Goal: Find specific page/section: Find specific page/section

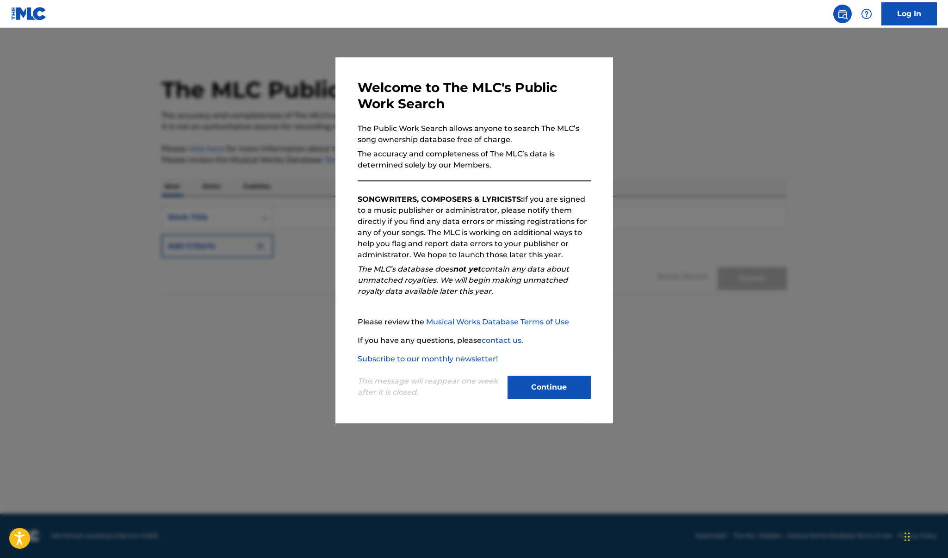
click at [538, 384] on button "Continue" at bounding box center [549, 387] width 83 height 23
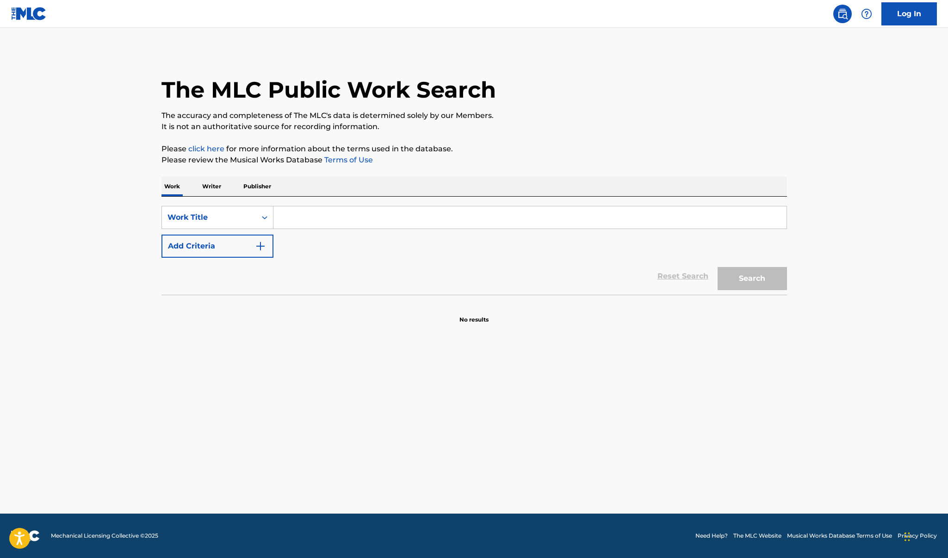
click at [311, 216] on input "Search Form" at bounding box center [530, 217] width 513 height 22
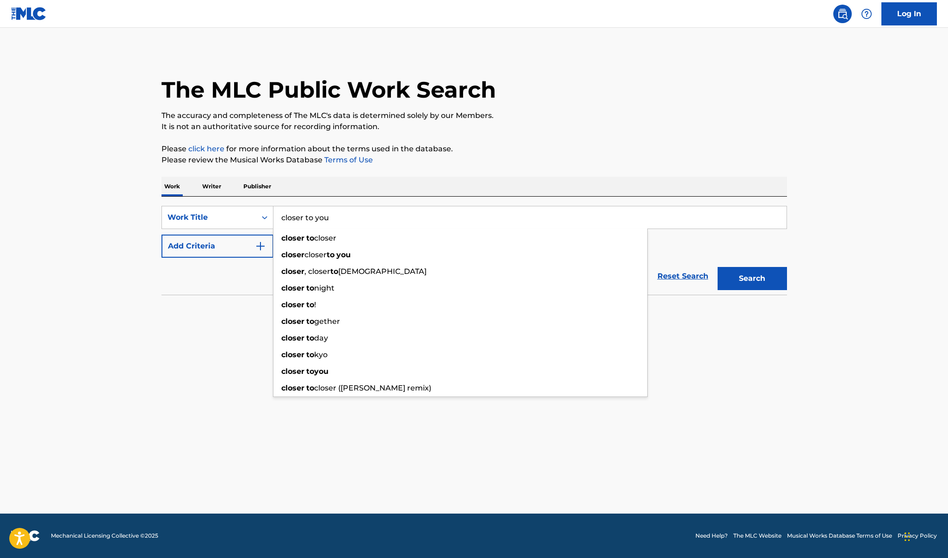
type input "closer to you"
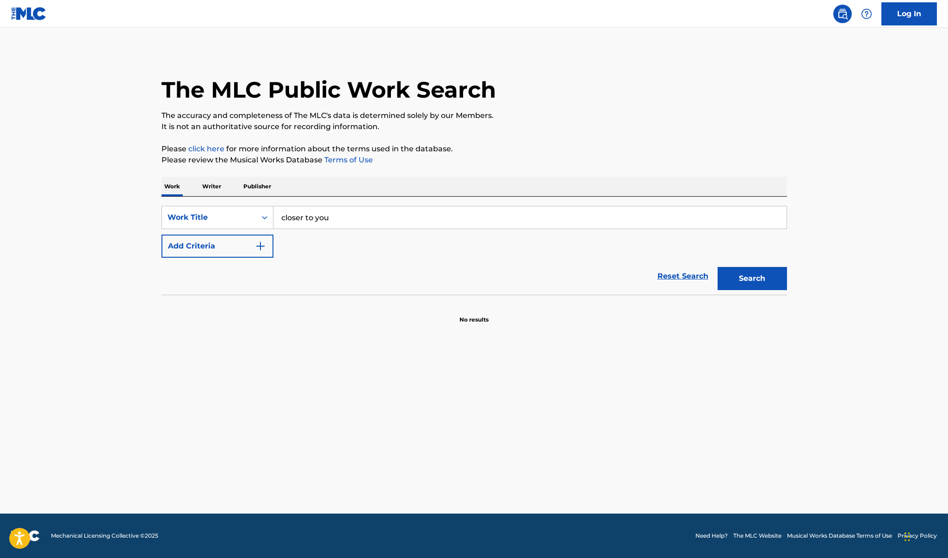
click at [187, 246] on button "Add Criteria" at bounding box center [218, 246] width 112 height 23
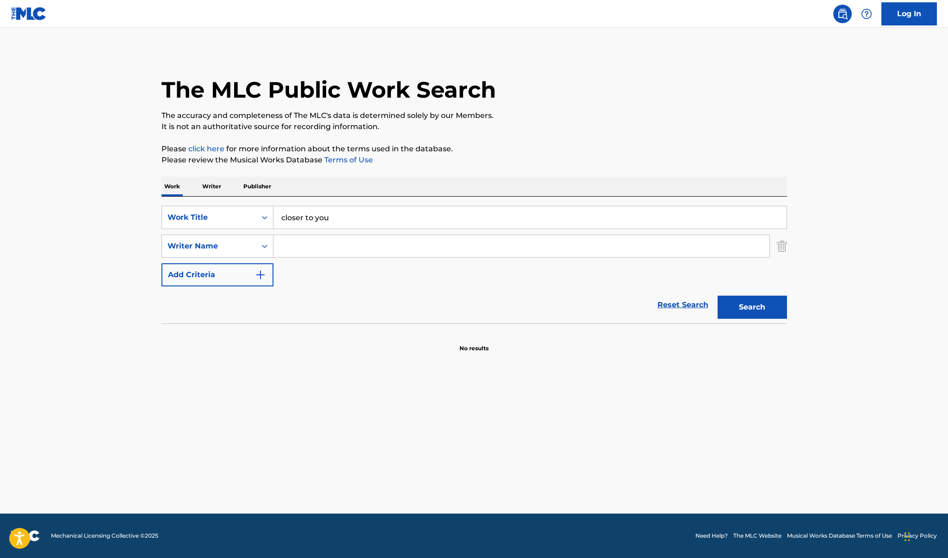
click at [303, 253] on input "Search Form" at bounding box center [522, 246] width 496 height 22
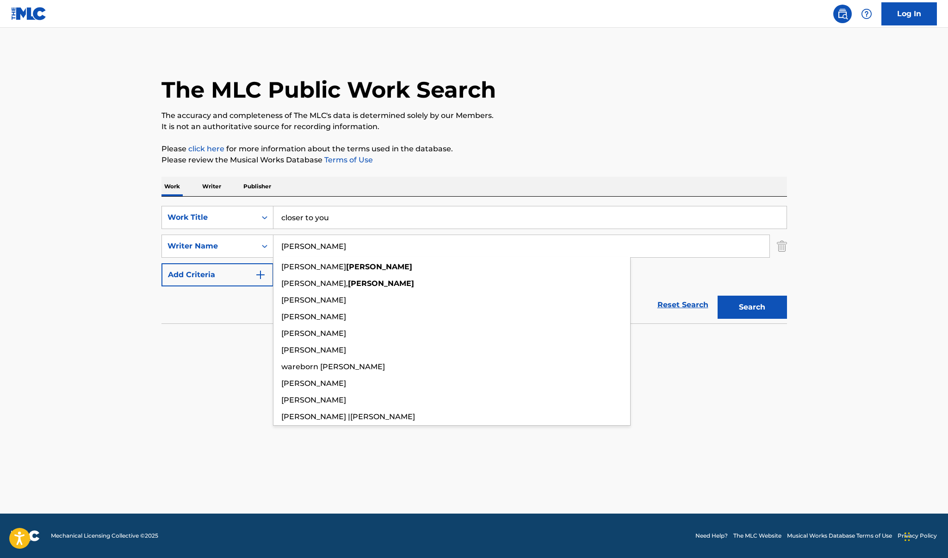
type input "[PERSON_NAME]"
click at [752, 307] on button "Search" at bounding box center [752, 307] width 69 height 23
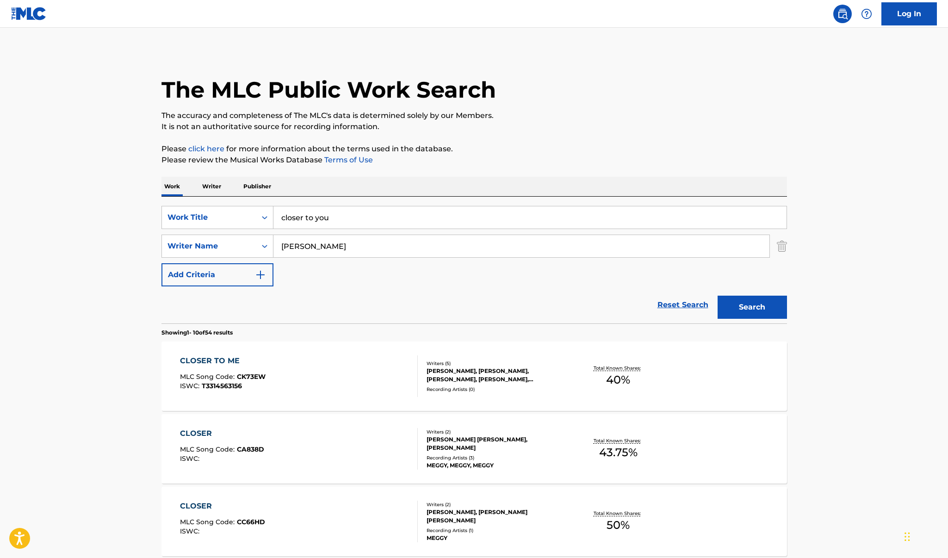
click at [225, 361] on div "CLOSER TO ME" at bounding box center [223, 360] width 86 height 11
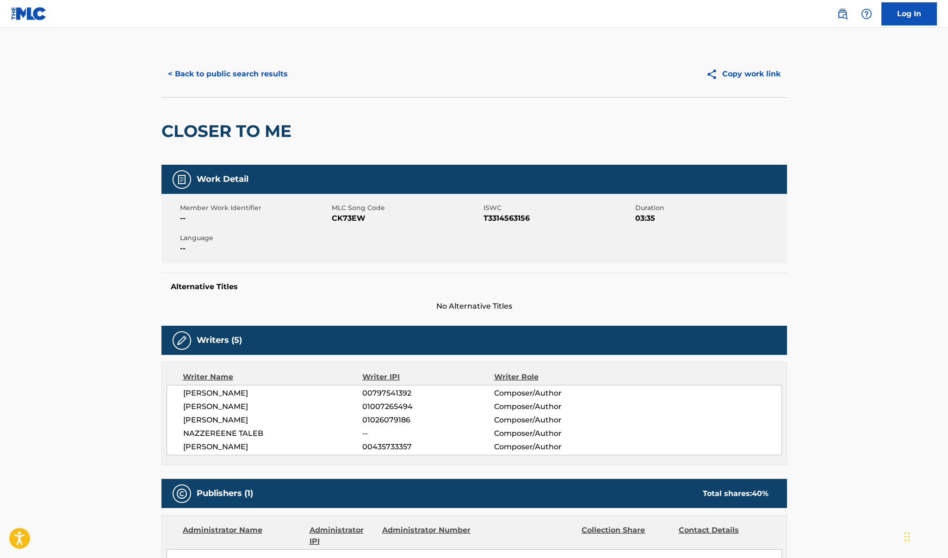
click at [197, 77] on button "< Back to public search results" at bounding box center [228, 73] width 133 height 23
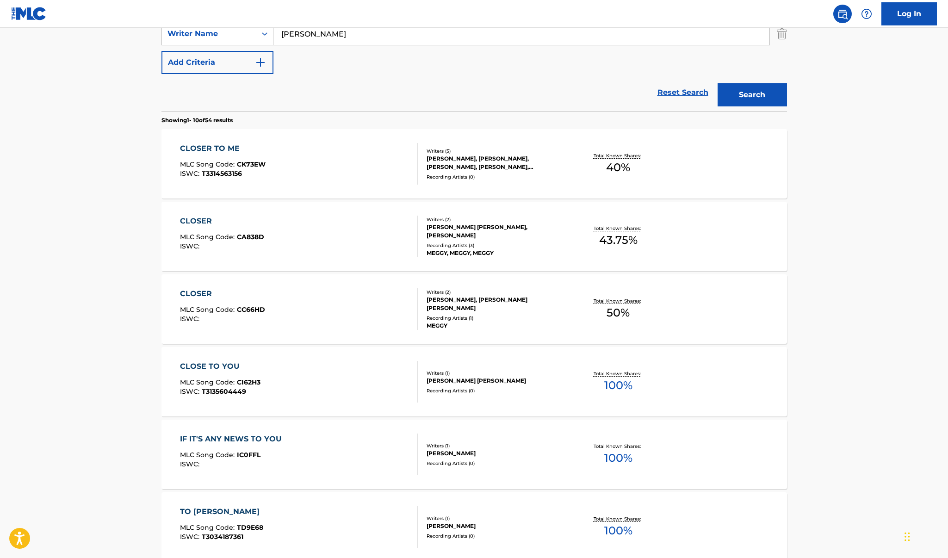
scroll to position [213, 0]
click at [216, 143] on div "CLOSER TO ME" at bounding box center [223, 147] width 86 height 11
